Goal: Task Accomplishment & Management: Complete application form

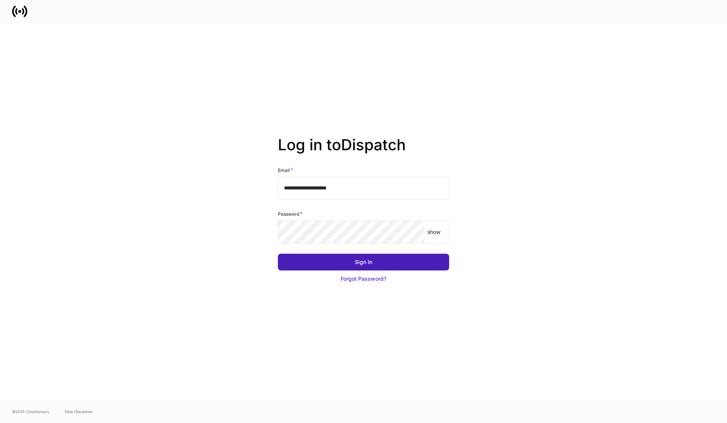
click at [319, 265] on button "Sign In" at bounding box center [363, 262] width 171 height 17
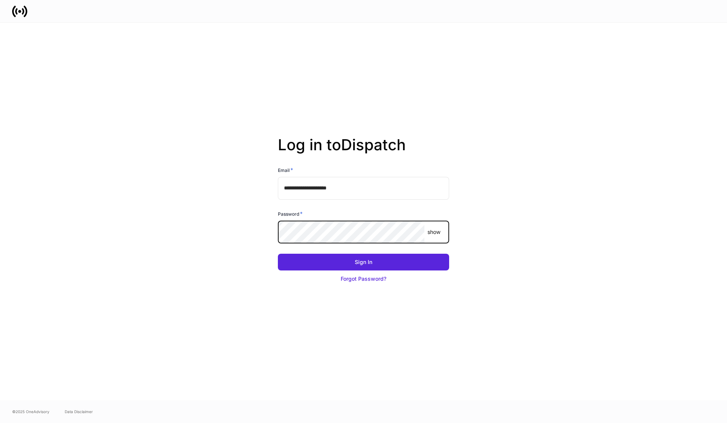
click at [278, 254] on button "Sign In" at bounding box center [363, 262] width 171 height 17
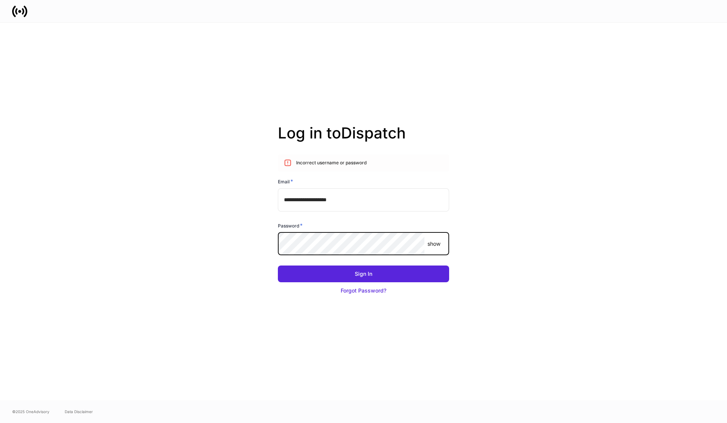
click at [238, 235] on div "**********" at bounding box center [364, 212] width 408 height 378
click at [292, 273] on button "Sign In" at bounding box center [363, 274] width 171 height 17
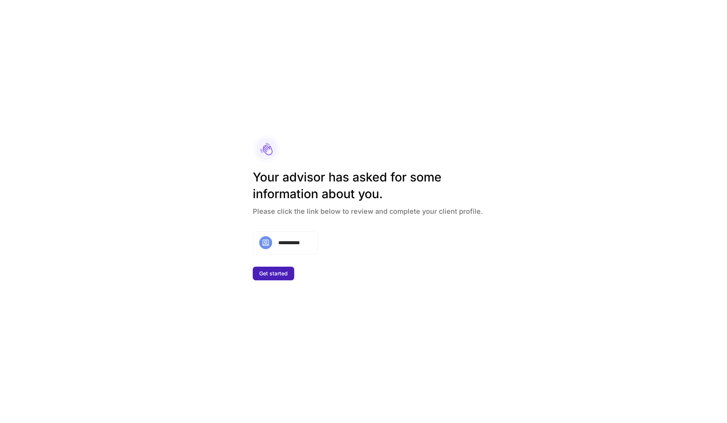
click at [286, 274] on div "Get started" at bounding box center [273, 274] width 29 height 8
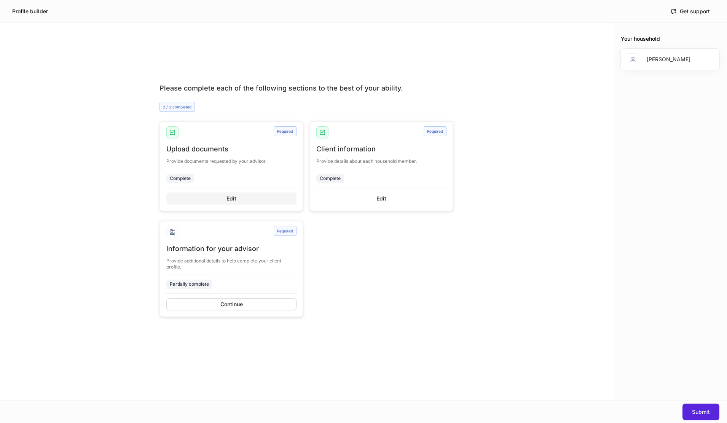
click at [230, 196] on div "Edit" at bounding box center [232, 199] width 10 height 8
